Goal: Information Seeking & Learning: Find specific page/section

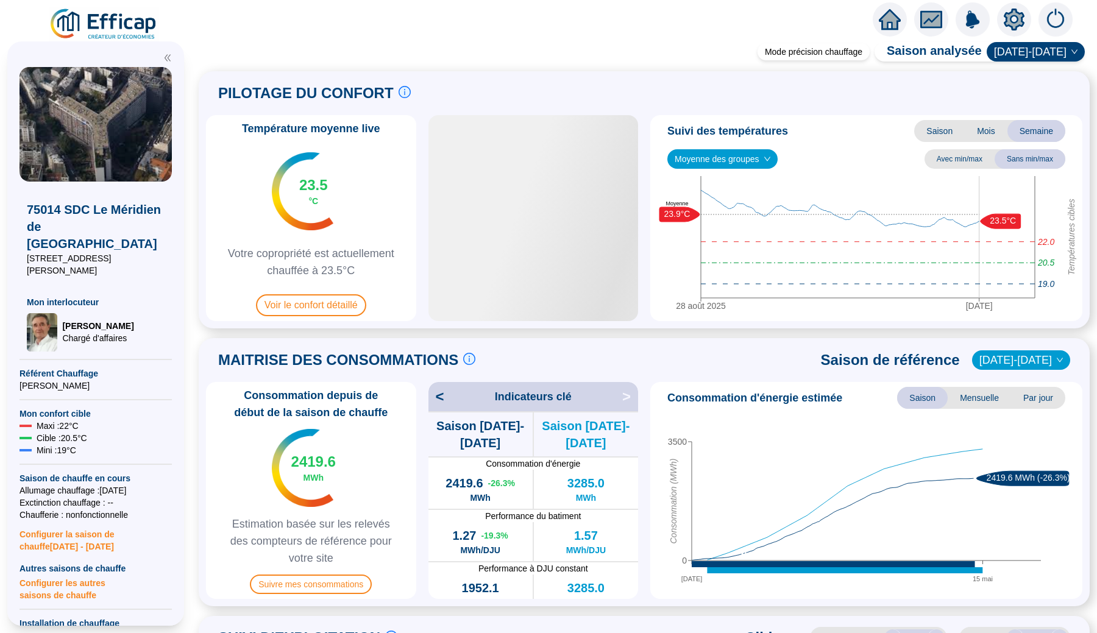
click at [679, 84] on div "PILOTAGE DU CONFORT Le pilotage du confort est fondamental pour le confort de t…" at bounding box center [644, 93] width 877 height 29
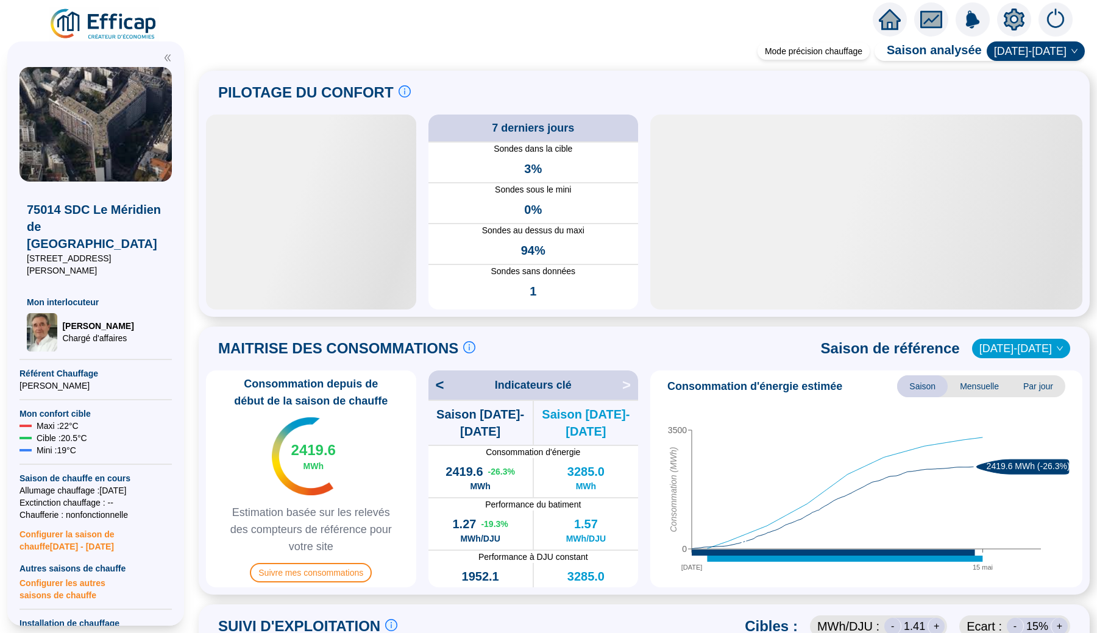
click at [121, 23] on img at bounding box center [104, 24] width 110 height 34
